Goal: Transaction & Acquisition: Obtain resource

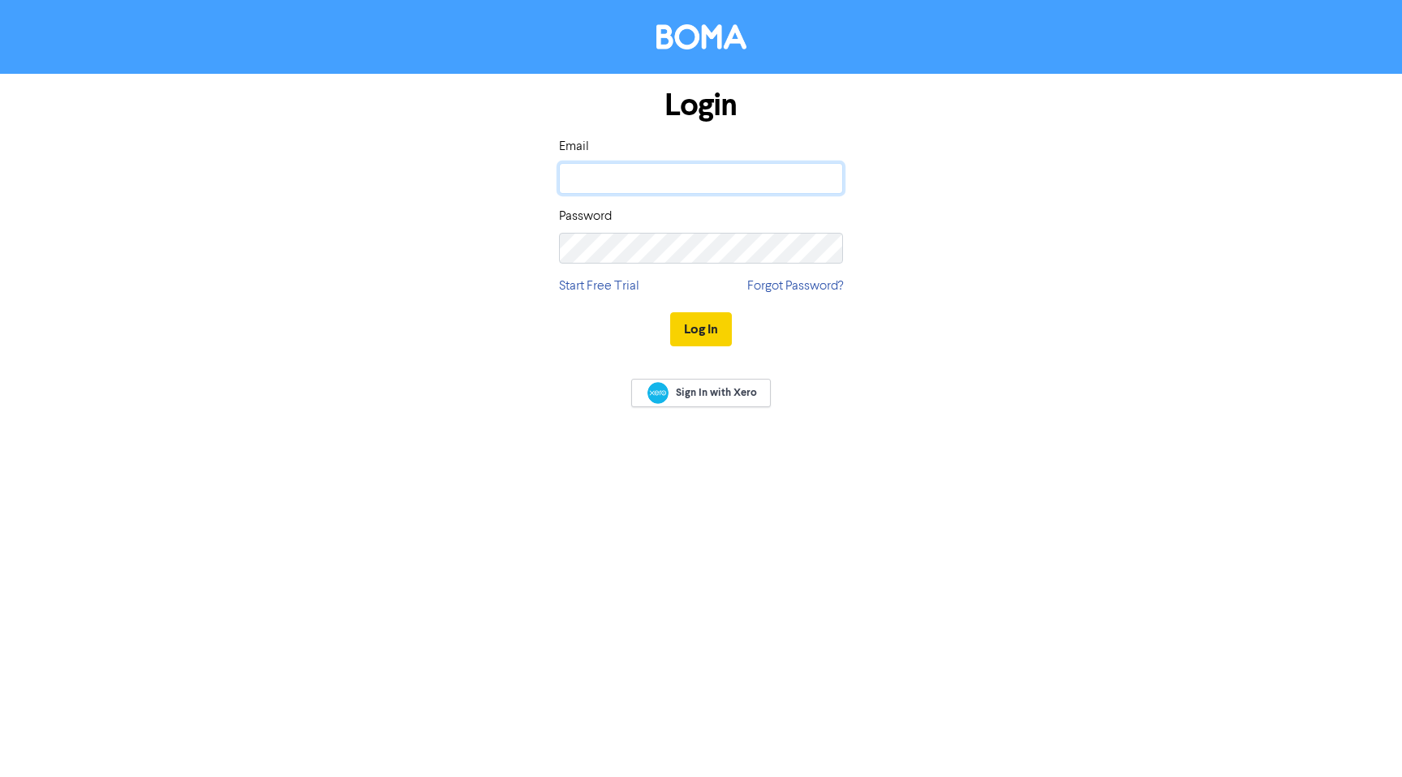
type input "[EMAIL_ADDRESS][DOMAIN_NAME]"
click at [676, 317] on button "Log In" at bounding box center [701, 329] width 62 height 34
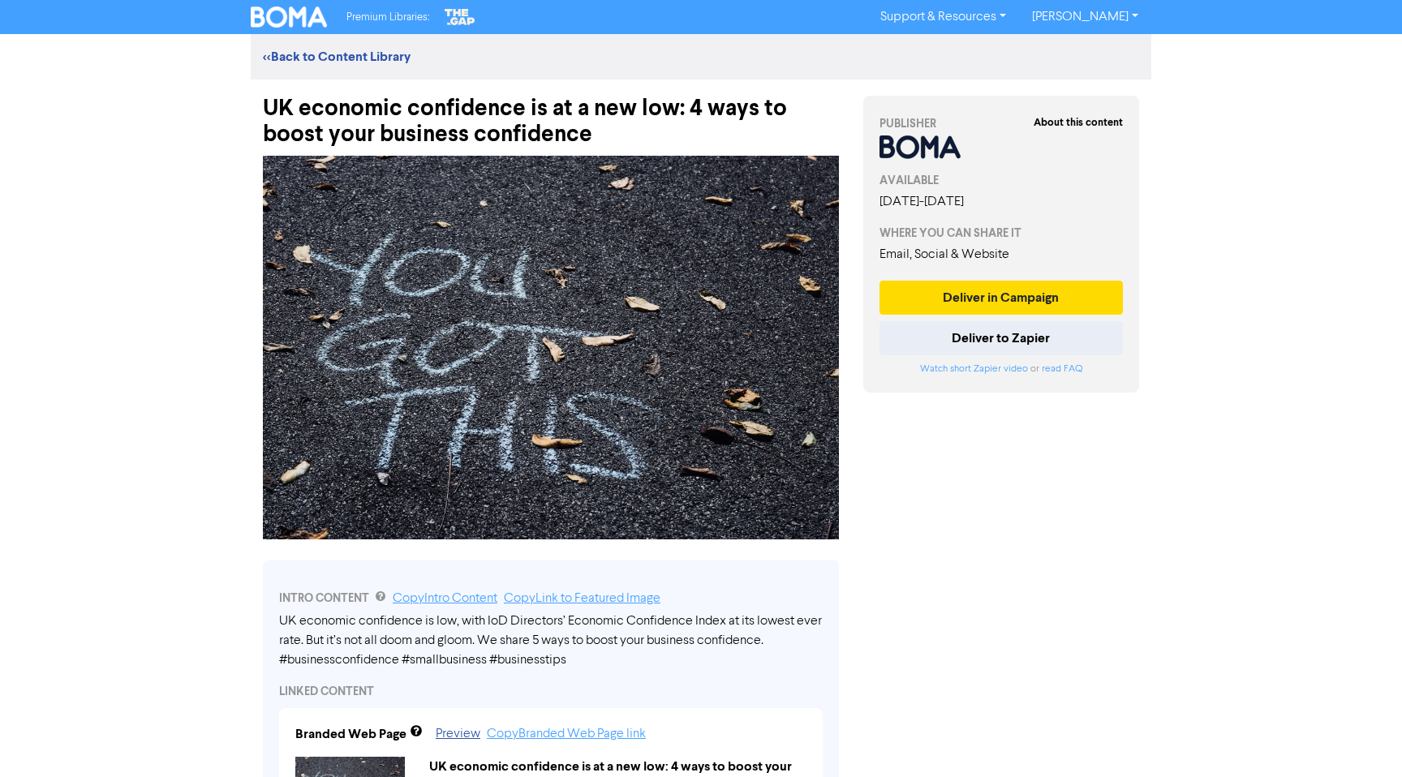
scroll to position [2, 0]
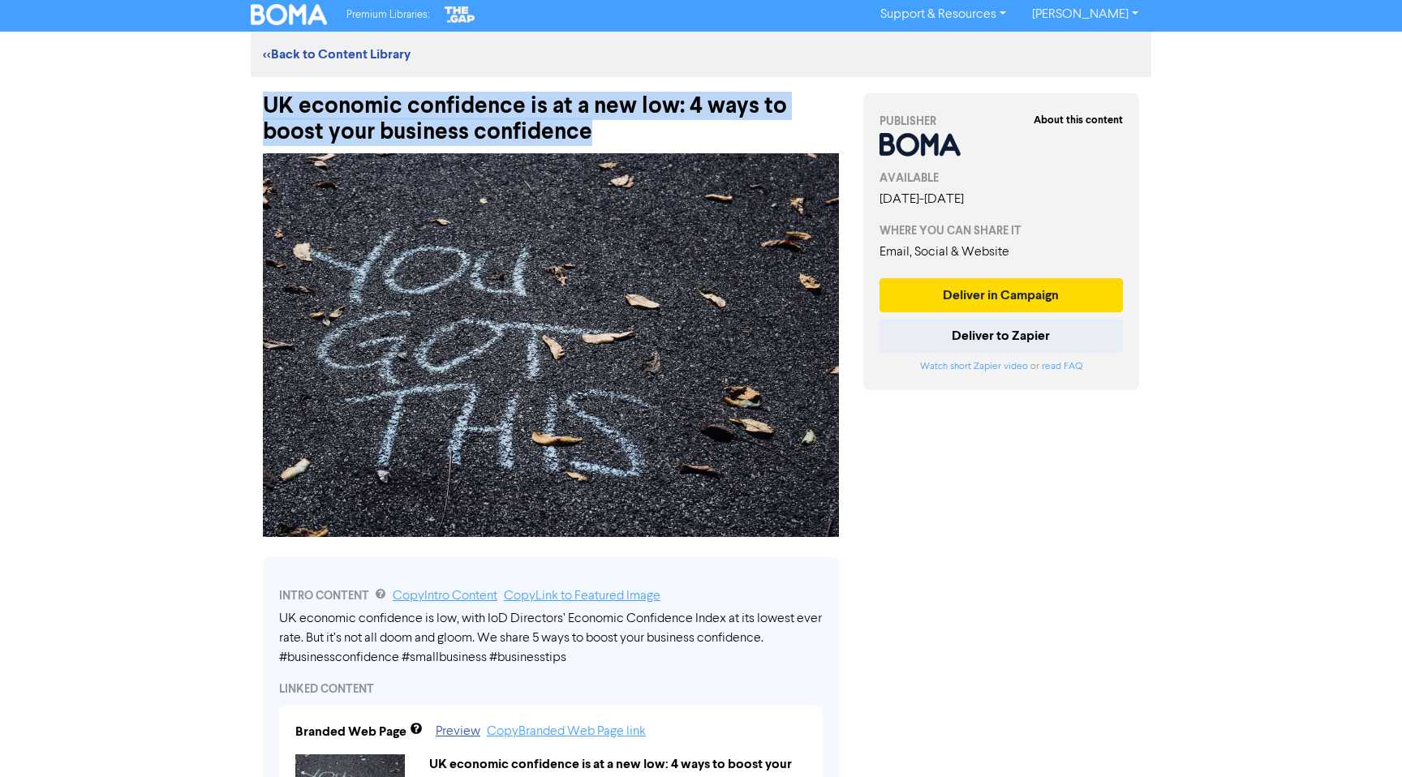
drag, startPoint x: 623, startPoint y: 132, endPoint x: 269, endPoint y: 101, distance: 355.1
click at [267, 101] on div "UK economic confidence is at a new low: 4 ways to boost your business confidence" at bounding box center [551, 111] width 576 height 68
copy div "UK economic confidence is at a new low: 4 ways to boost your business confidence"
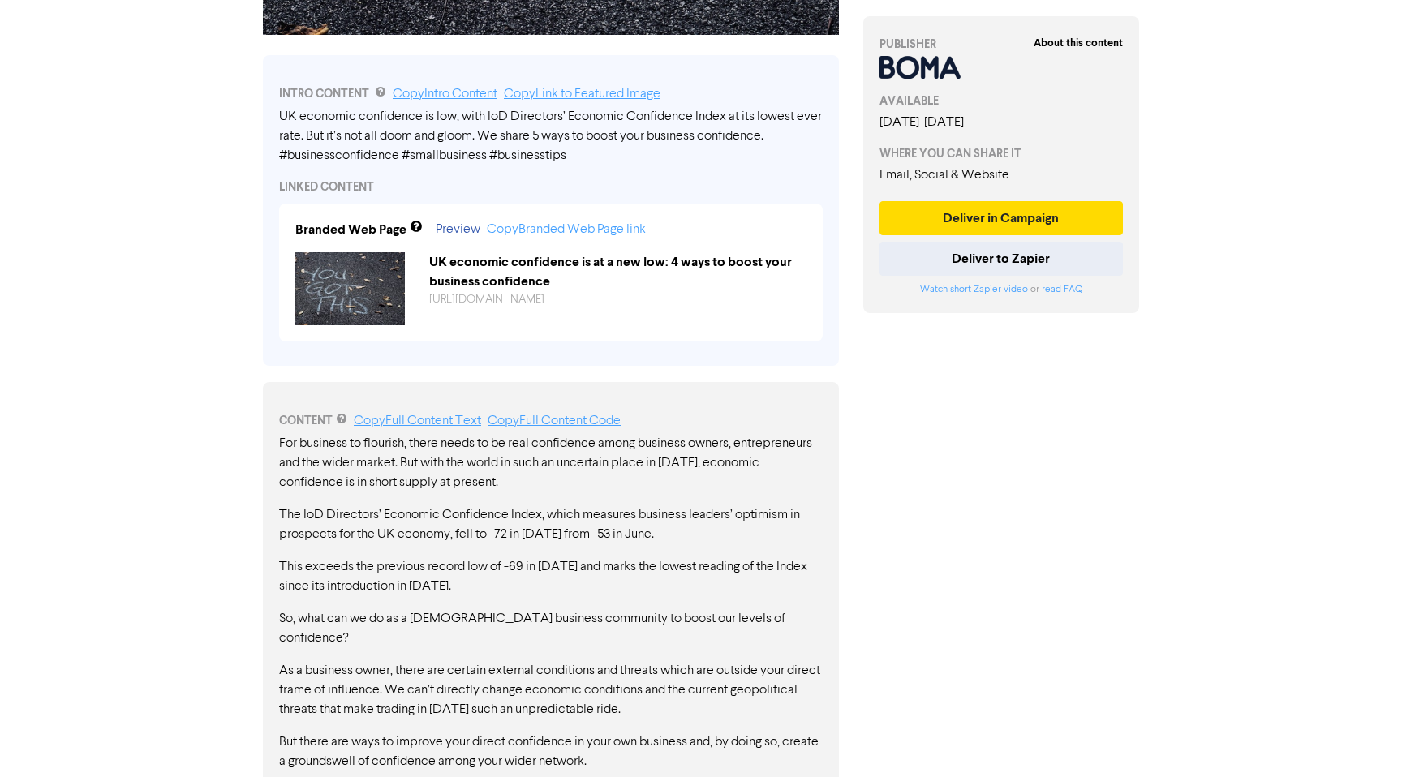
scroll to position [634, 0]
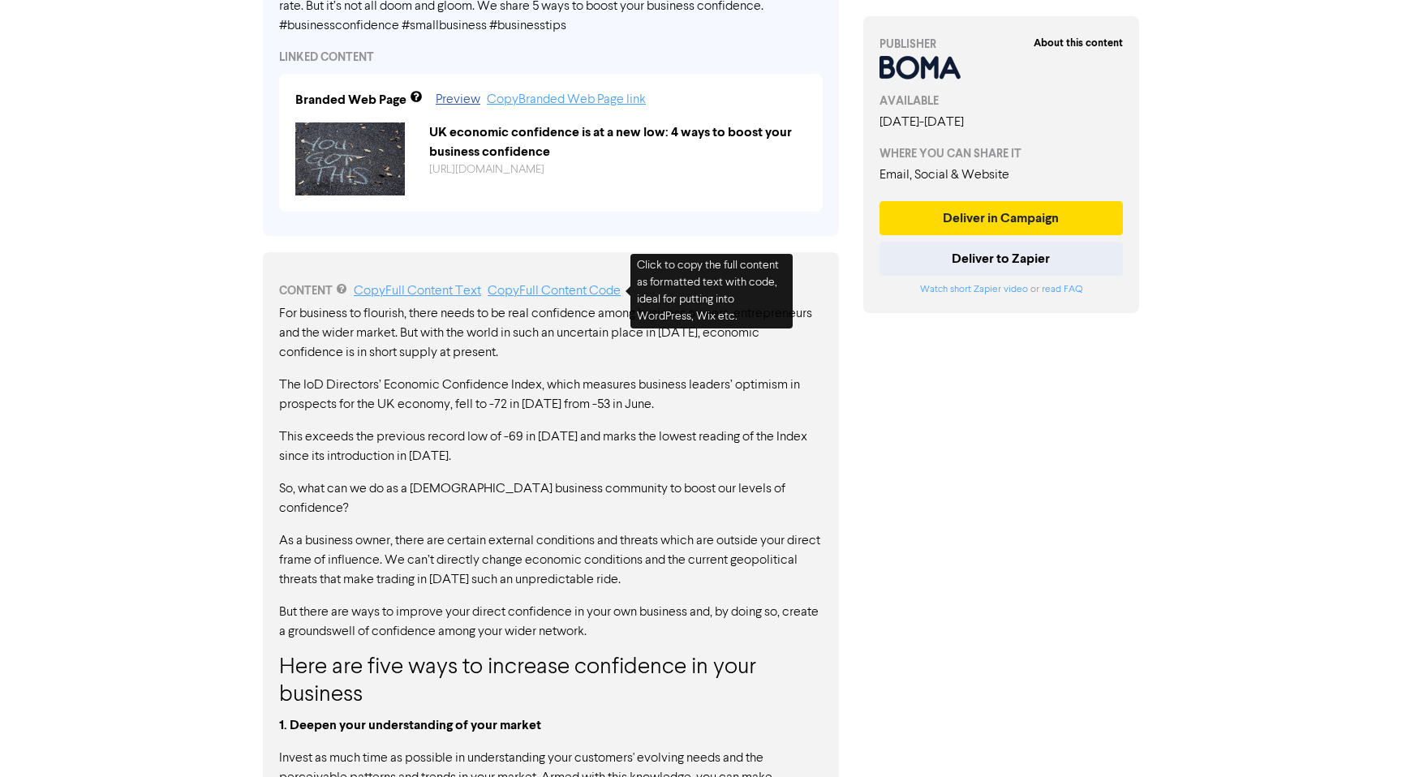
click at [559, 294] on link "Copy Full Content Code" at bounding box center [553, 291] width 133 height 13
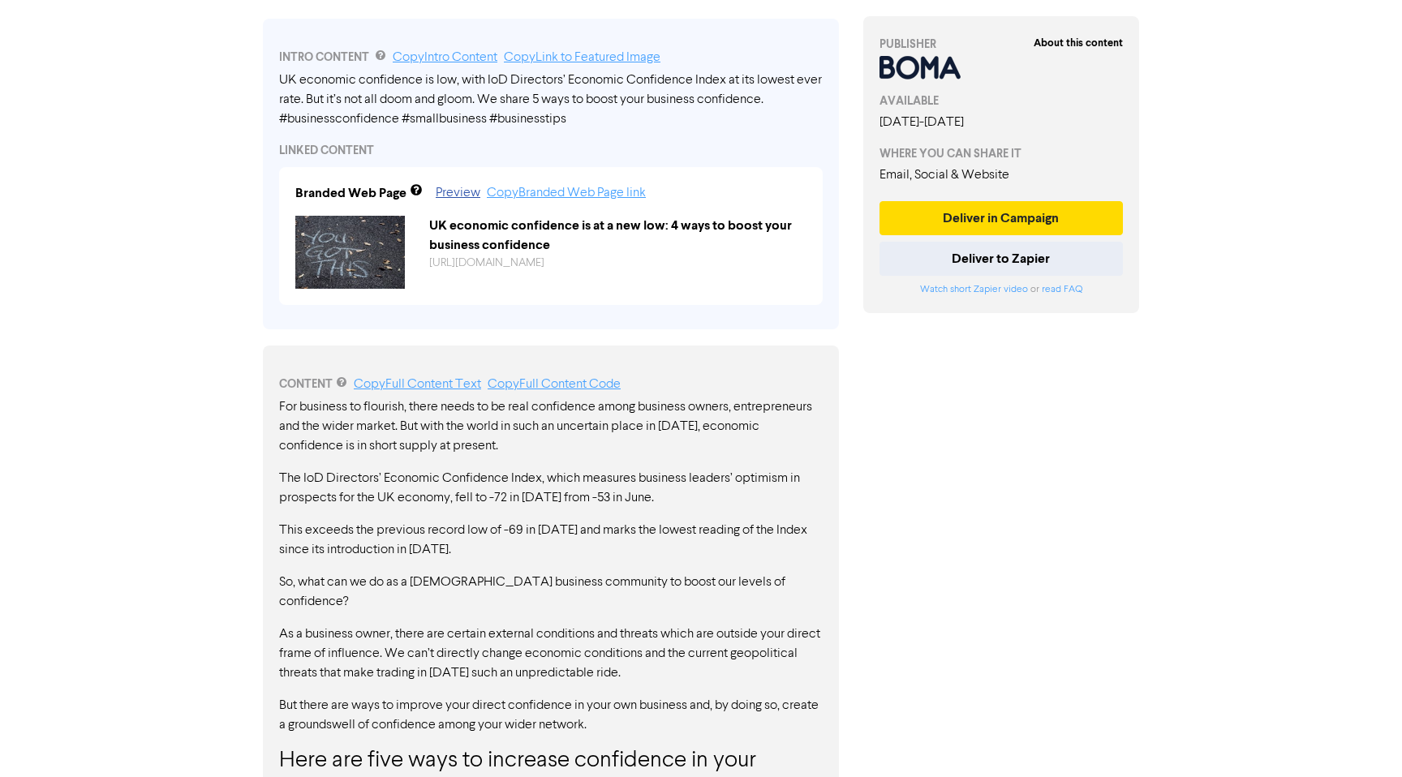
scroll to position [517, 0]
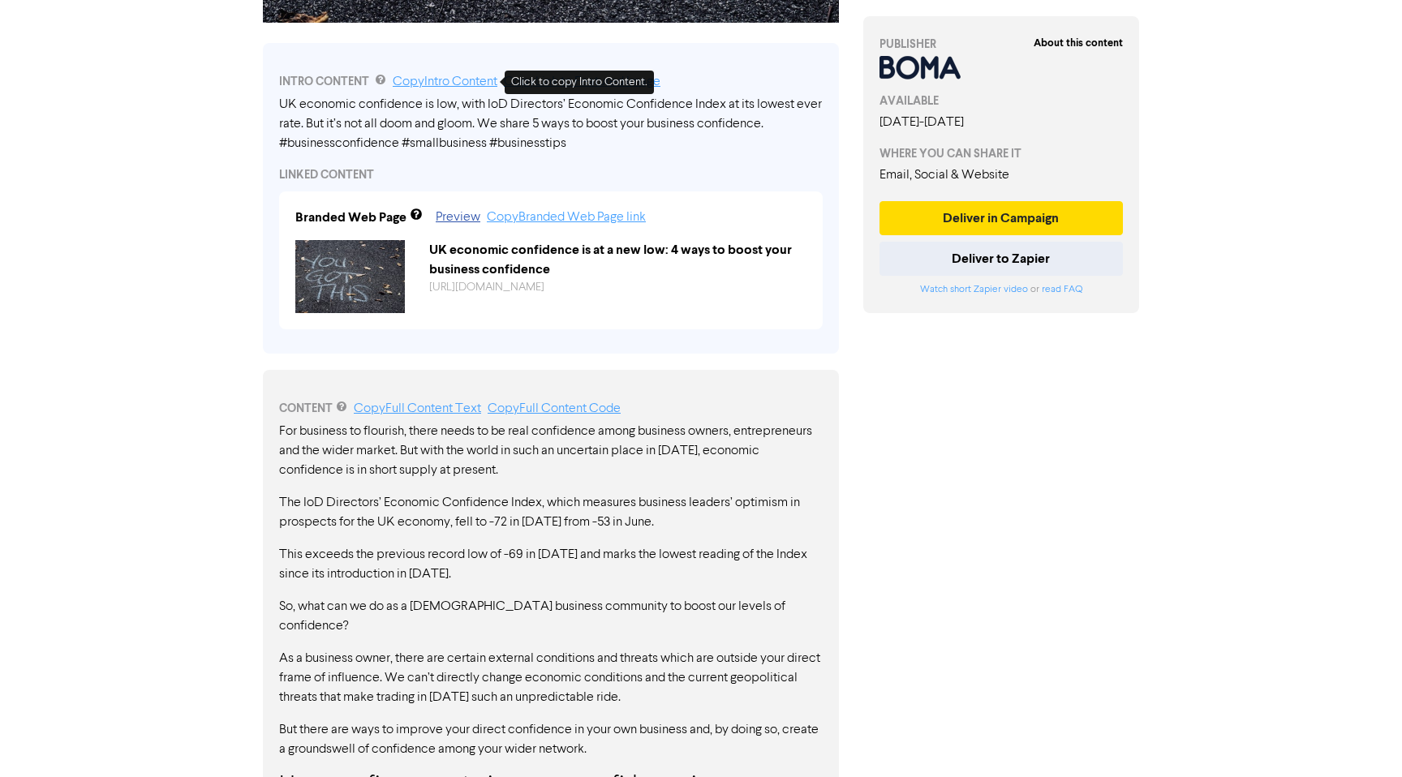
drag, startPoint x: 492, startPoint y: 78, endPoint x: 561, endPoint y: 97, distance: 72.2
click at [490, 78] on link "Copy Intro Content" at bounding box center [445, 81] width 105 height 13
drag, startPoint x: 338, startPoint y: 123, endPoint x: 349, endPoint y: 118, distance: 11.6
click at [372, 118] on div "UK economic confidence is low, with IoD Directors’ Economic Confidence Index at…" at bounding box center [550, 124] width 543 height 58
drag, startPoint x: 326, startPoint y: 121, endPoint x: 530, endPoint y: 130, distance: 203.8
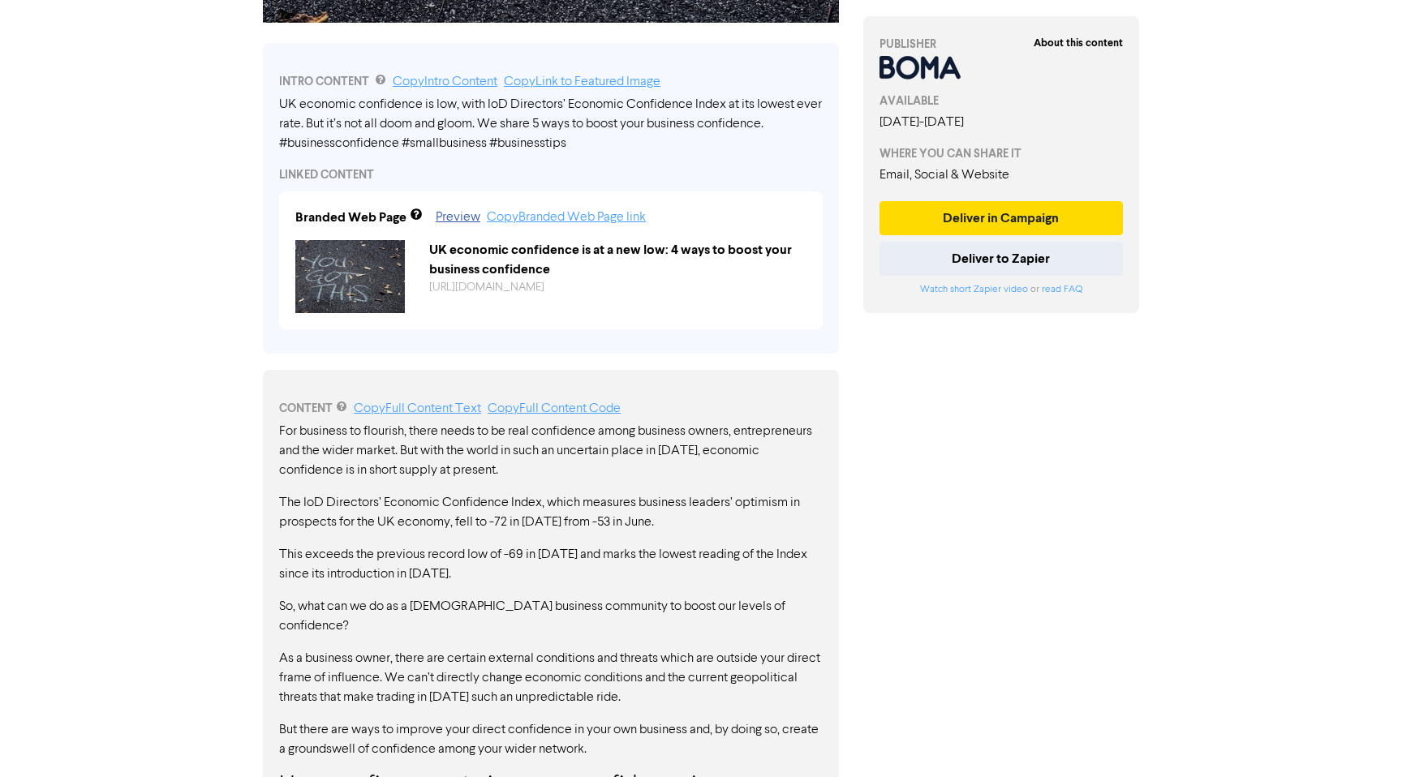
click at [504, 131] on div "UK economic confidence is low, with IoD Directors’ Economic Confidence Index at…" at bounding box center [550, 124] width 543 height 58
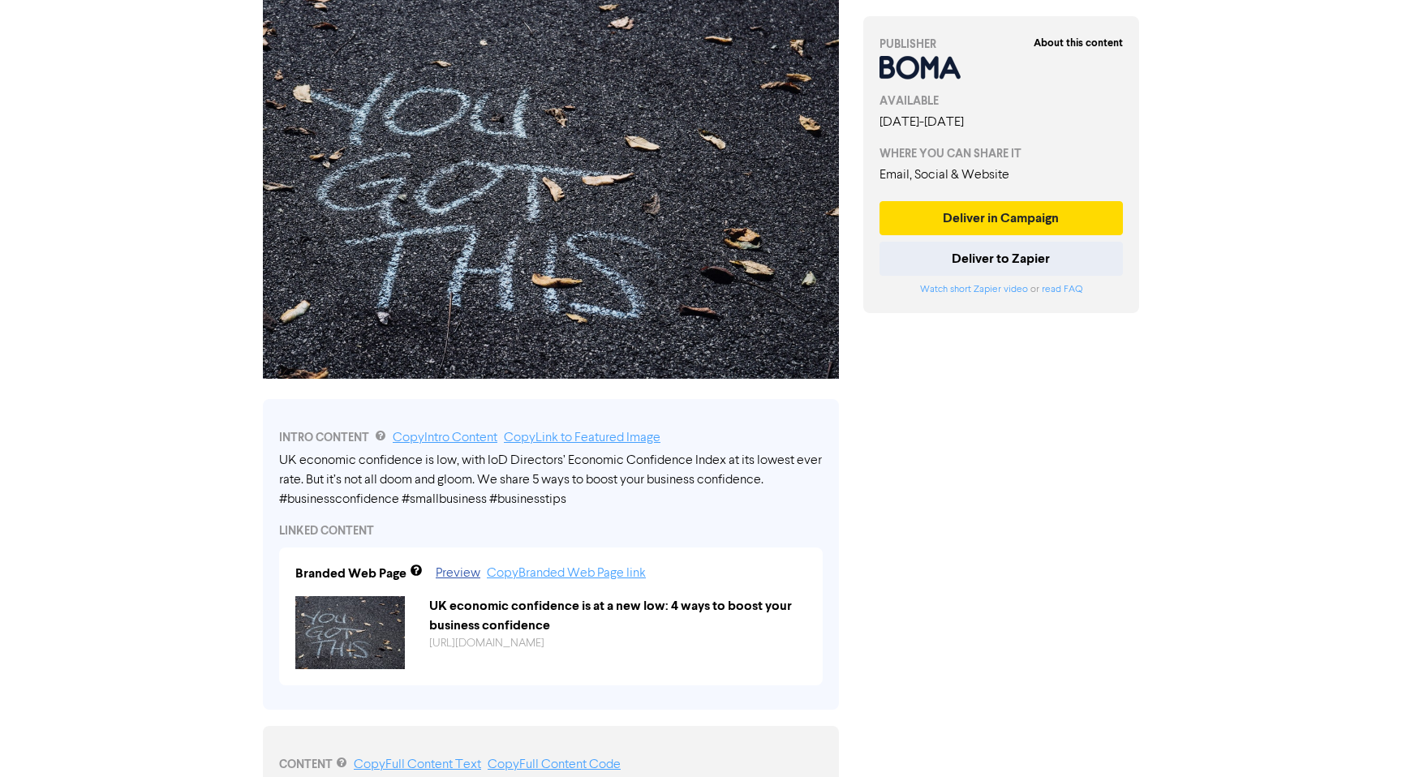
scroll to position [0, 0]
